Goal: Book appointment/travel/reservation

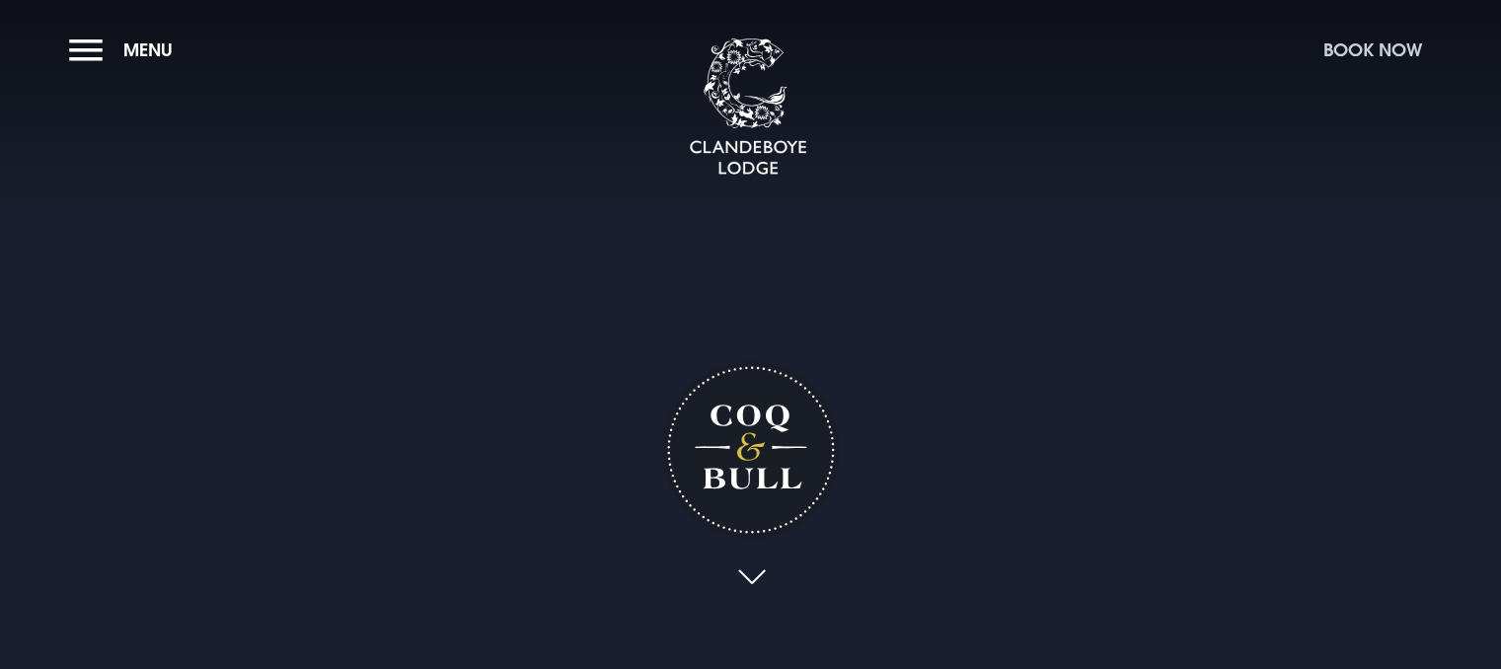
click at [1387, 55] on button "Book Now" at bounding box center [1373, 50] width 118 height 42
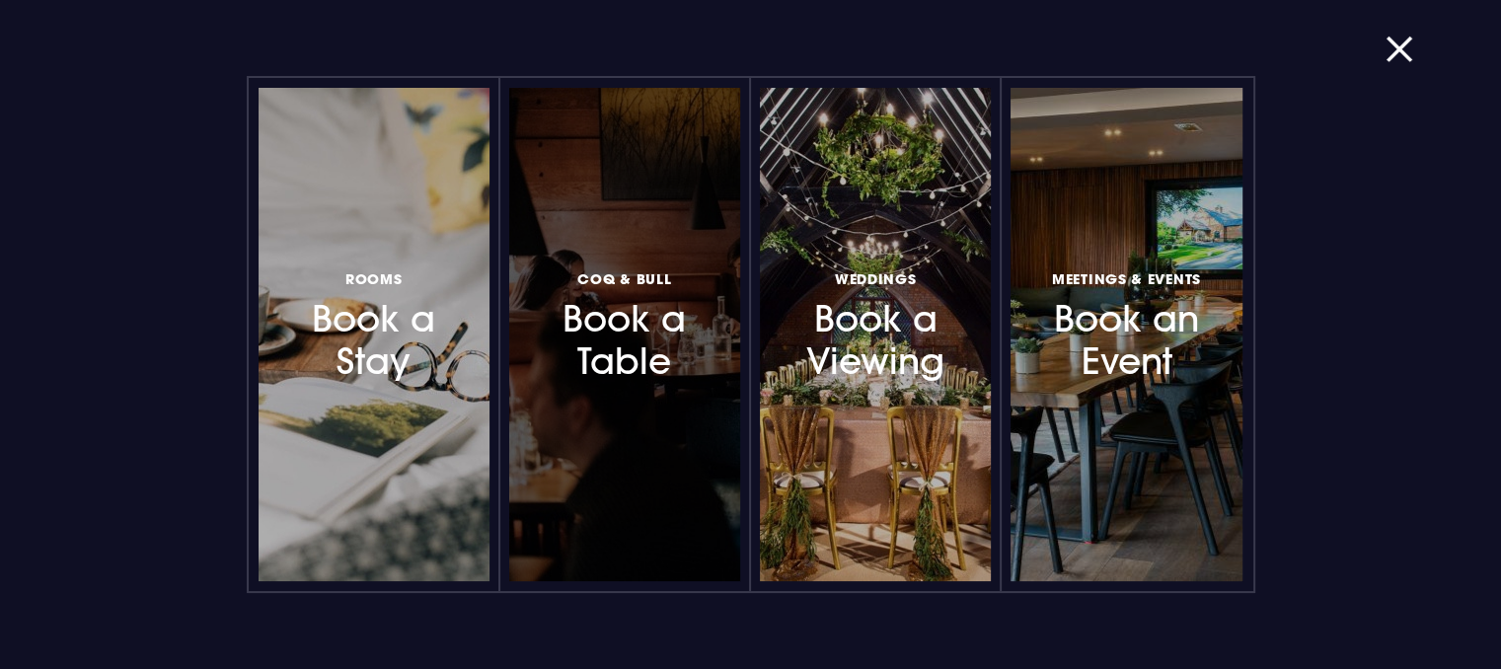
click at [603, 374] on h3 "Coq & Bull Book a Table" at bounding box center [625, 323] width 172 height 117
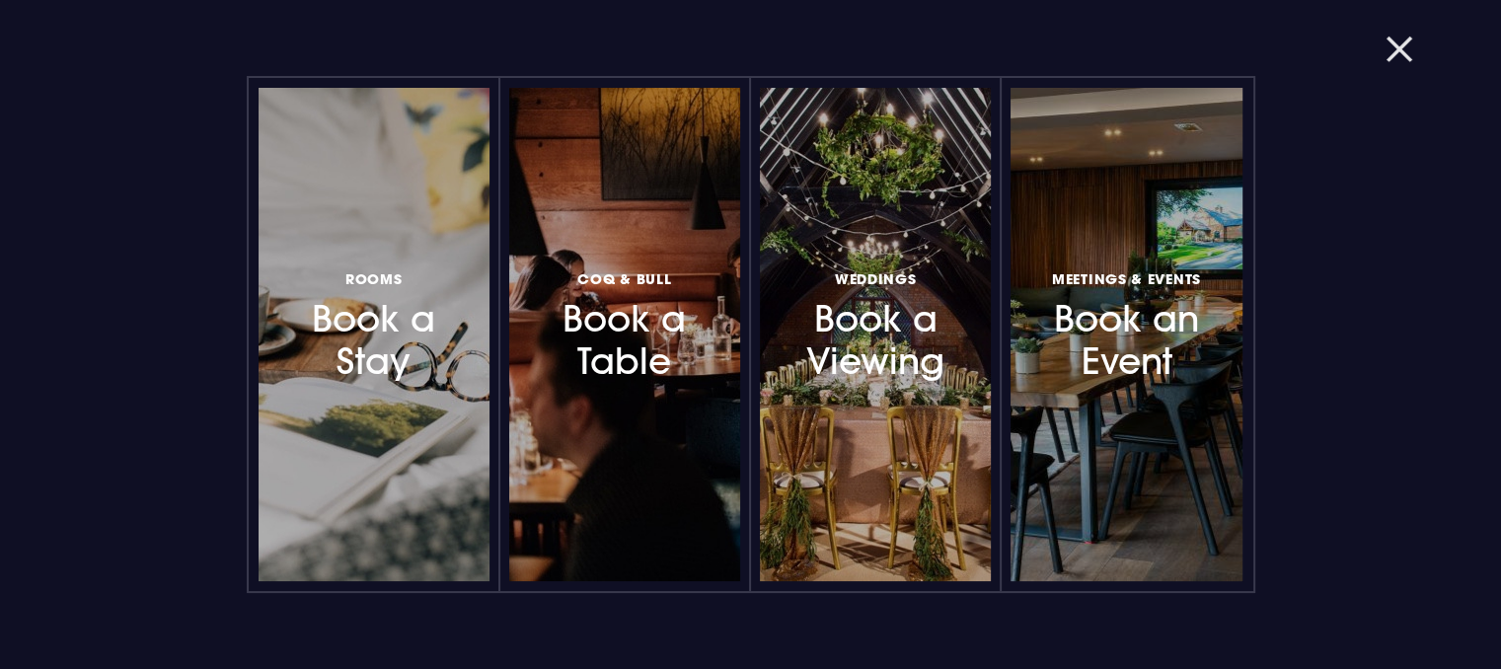
click at [1403, 56] on button "button" at bounding box center [1411, 49] width 51 height 20
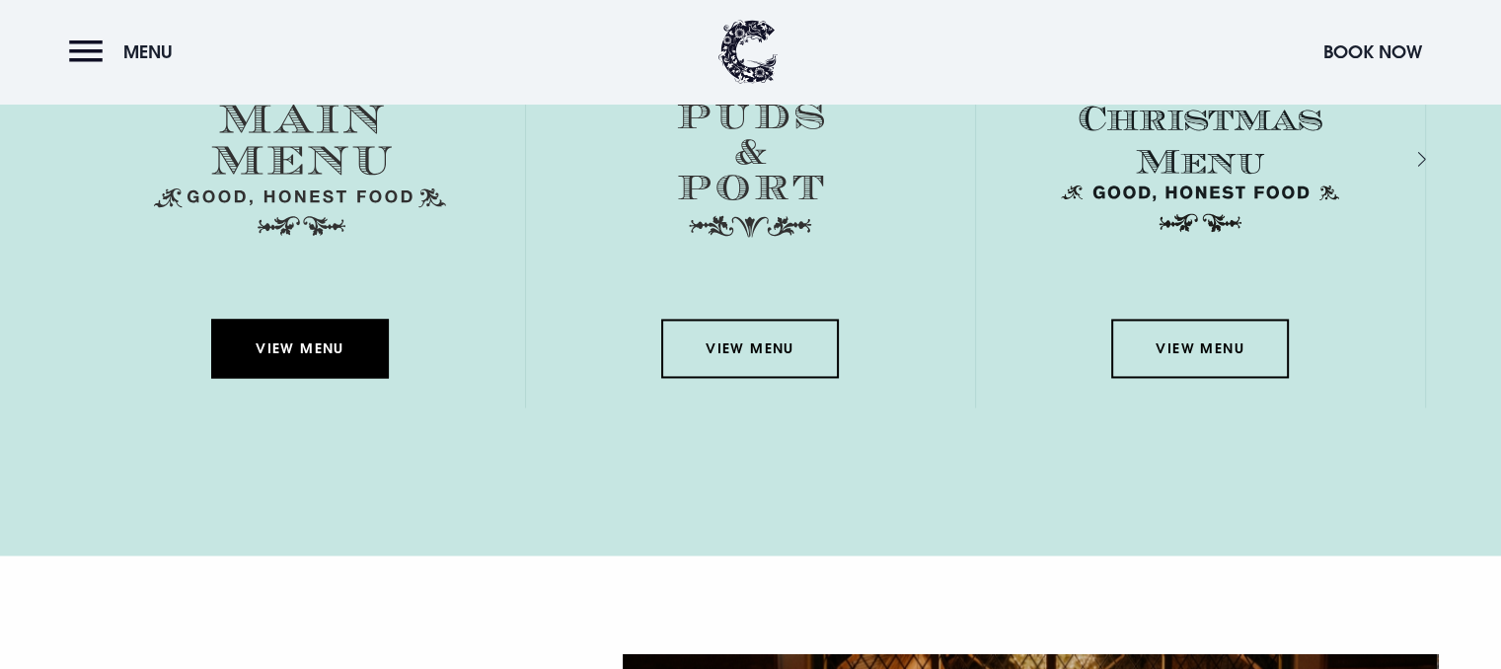
scroll to position [2961, 0]
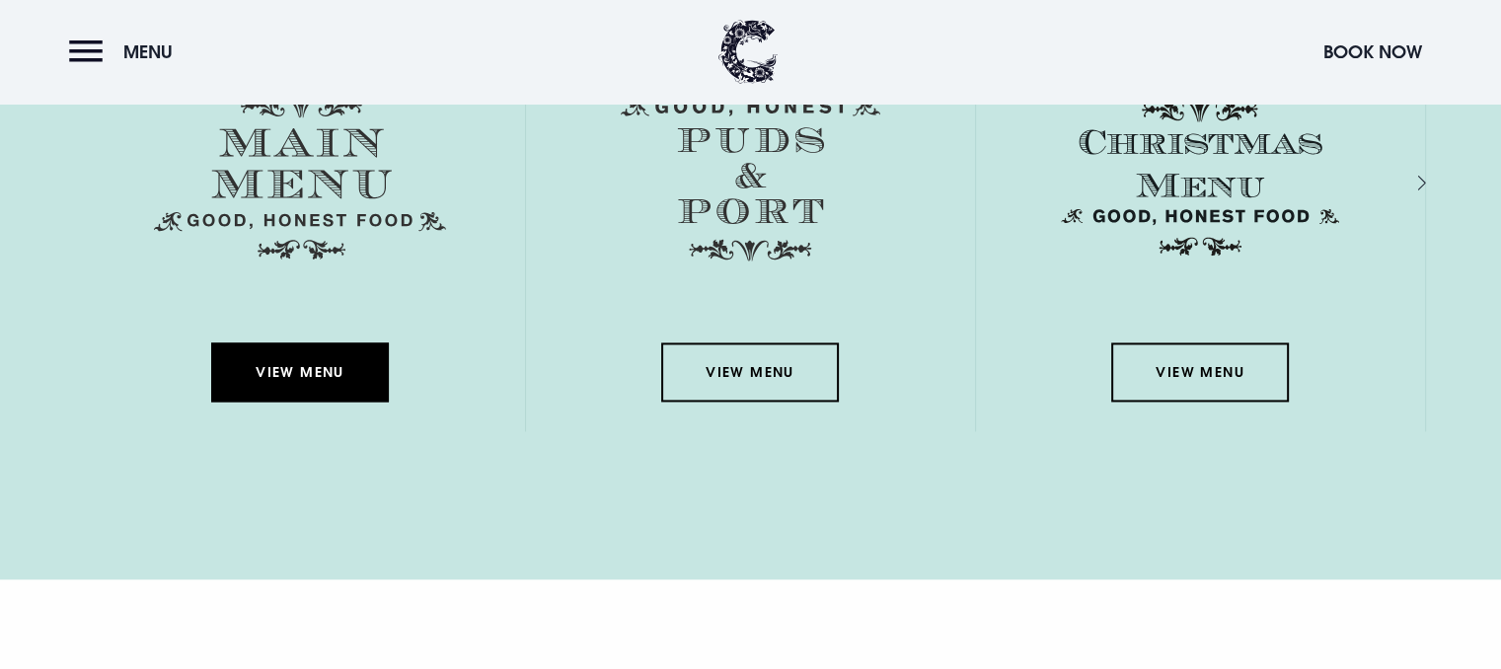
click at [279, 368] on link "View Menu" at bounding box center [300, 371] width 178 height 59
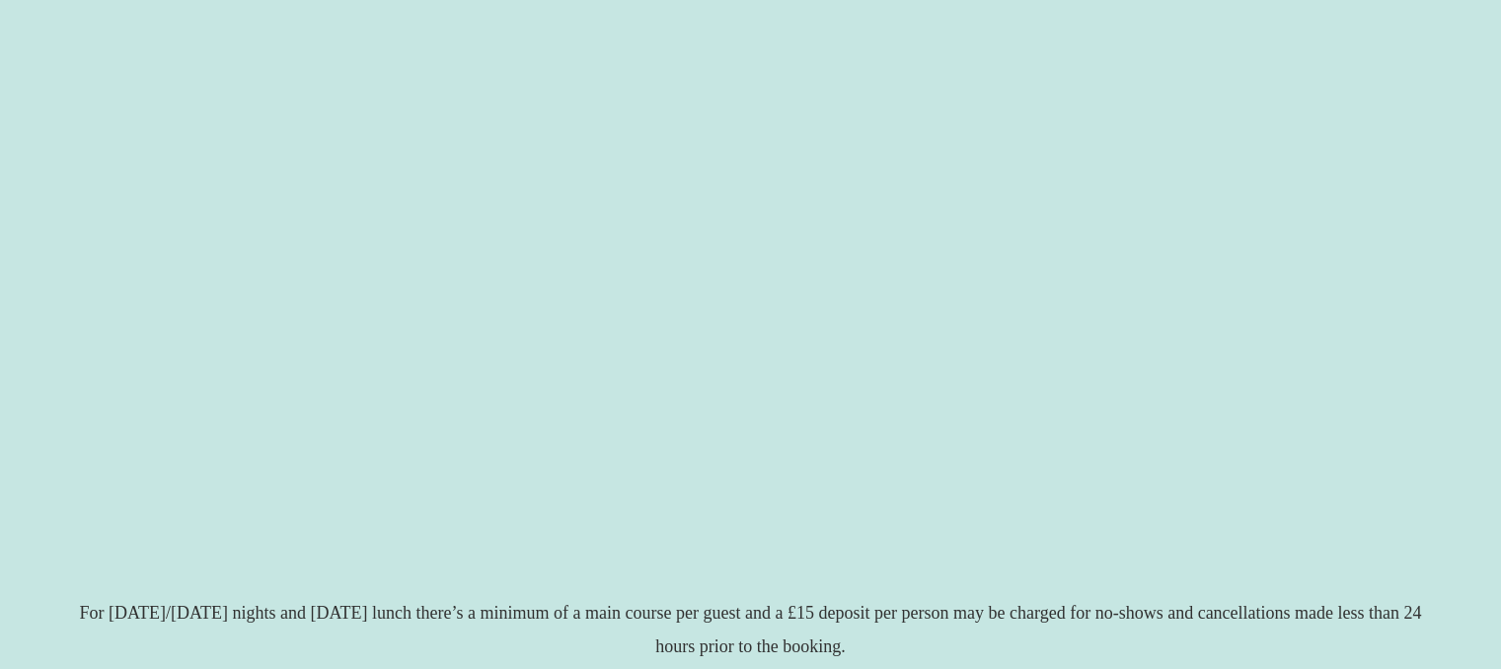
scroll to position [493, 0]
